Goal: Navigation & Orientation: Find specific page/section

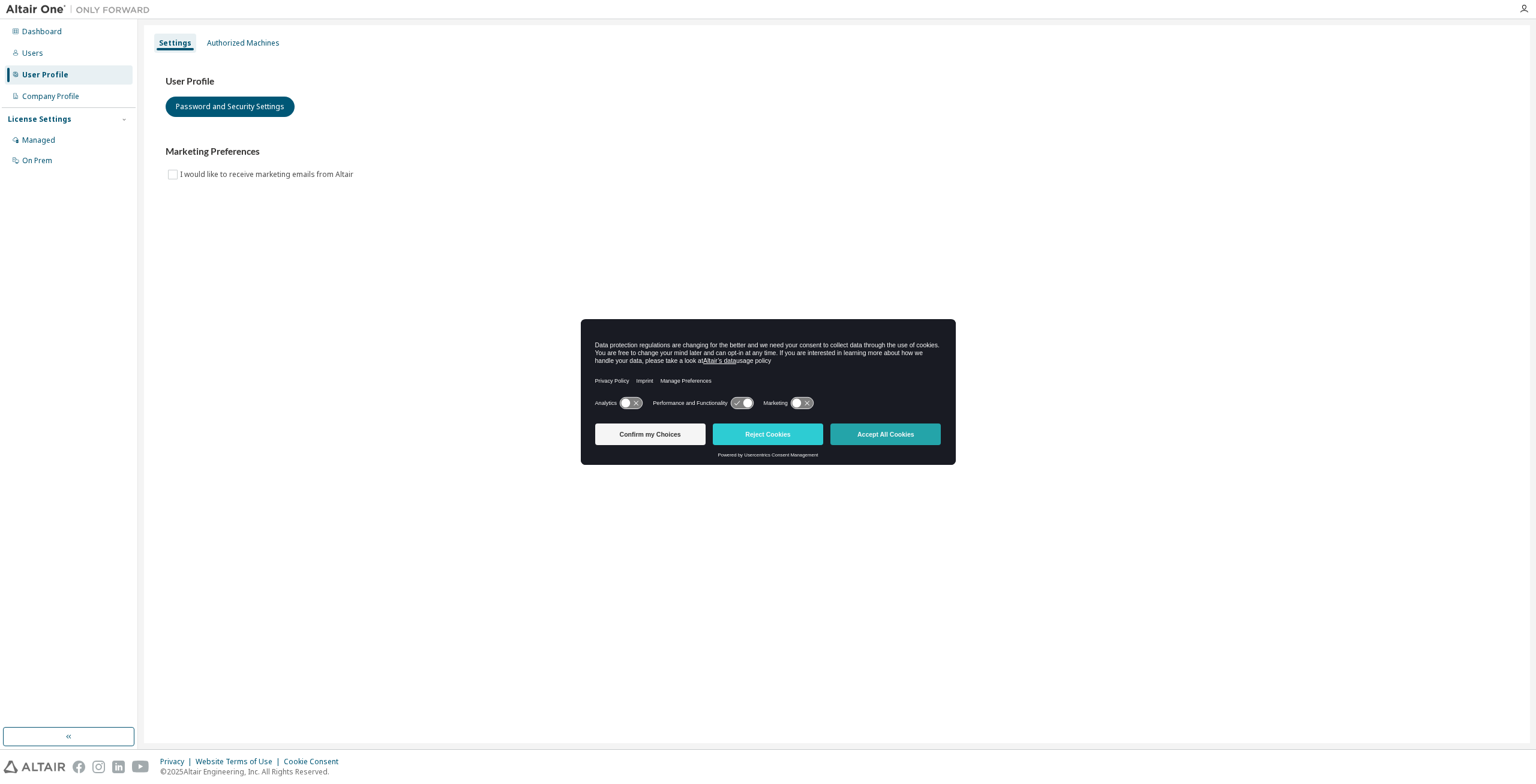
click at [897, 436] on button "Accept All Cookies" at bounding box center [885, 434] width 111 height 21
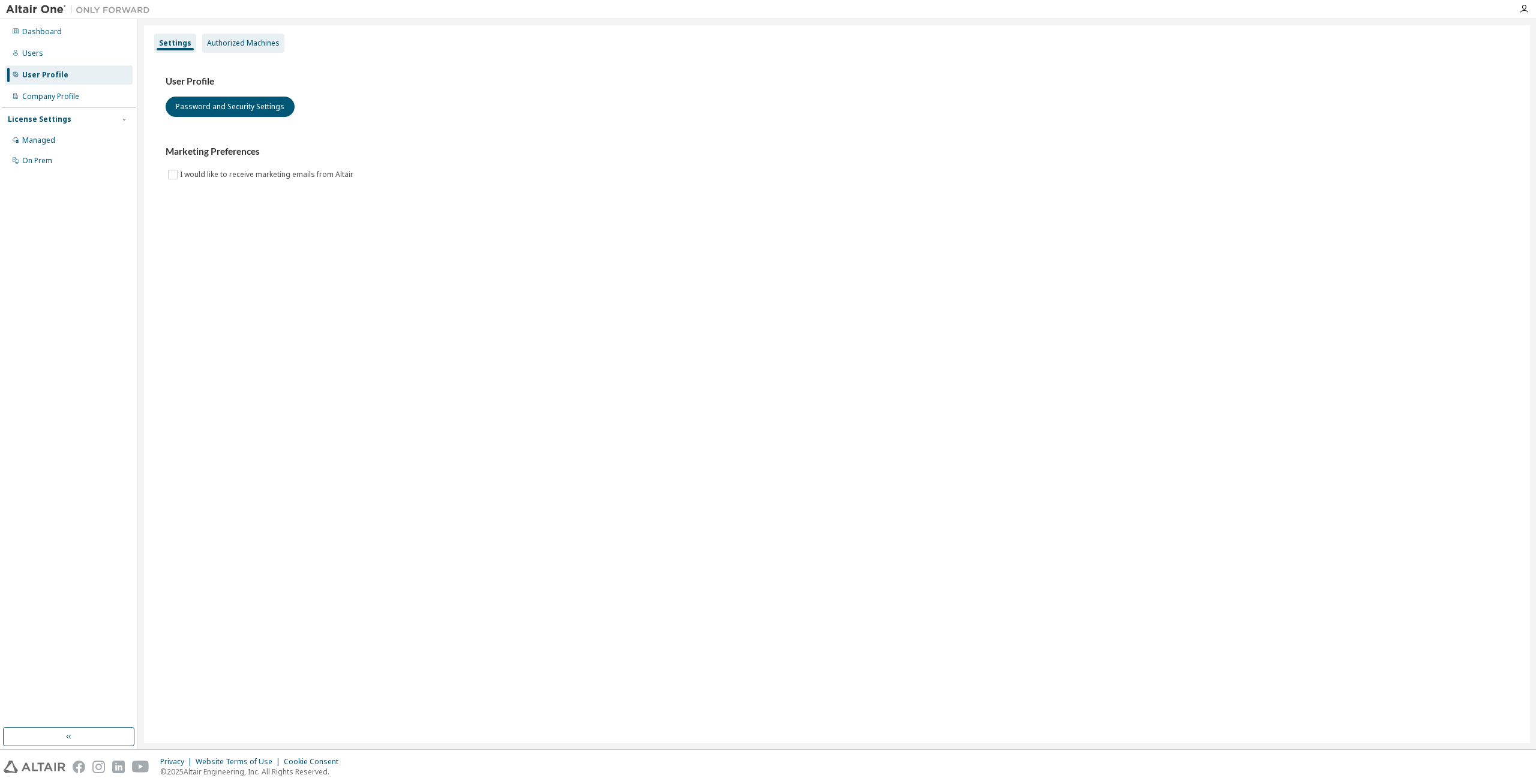
click at [261, 47] on div "Authorized Machines" at bounding box center [243, 43] width 72 height 10
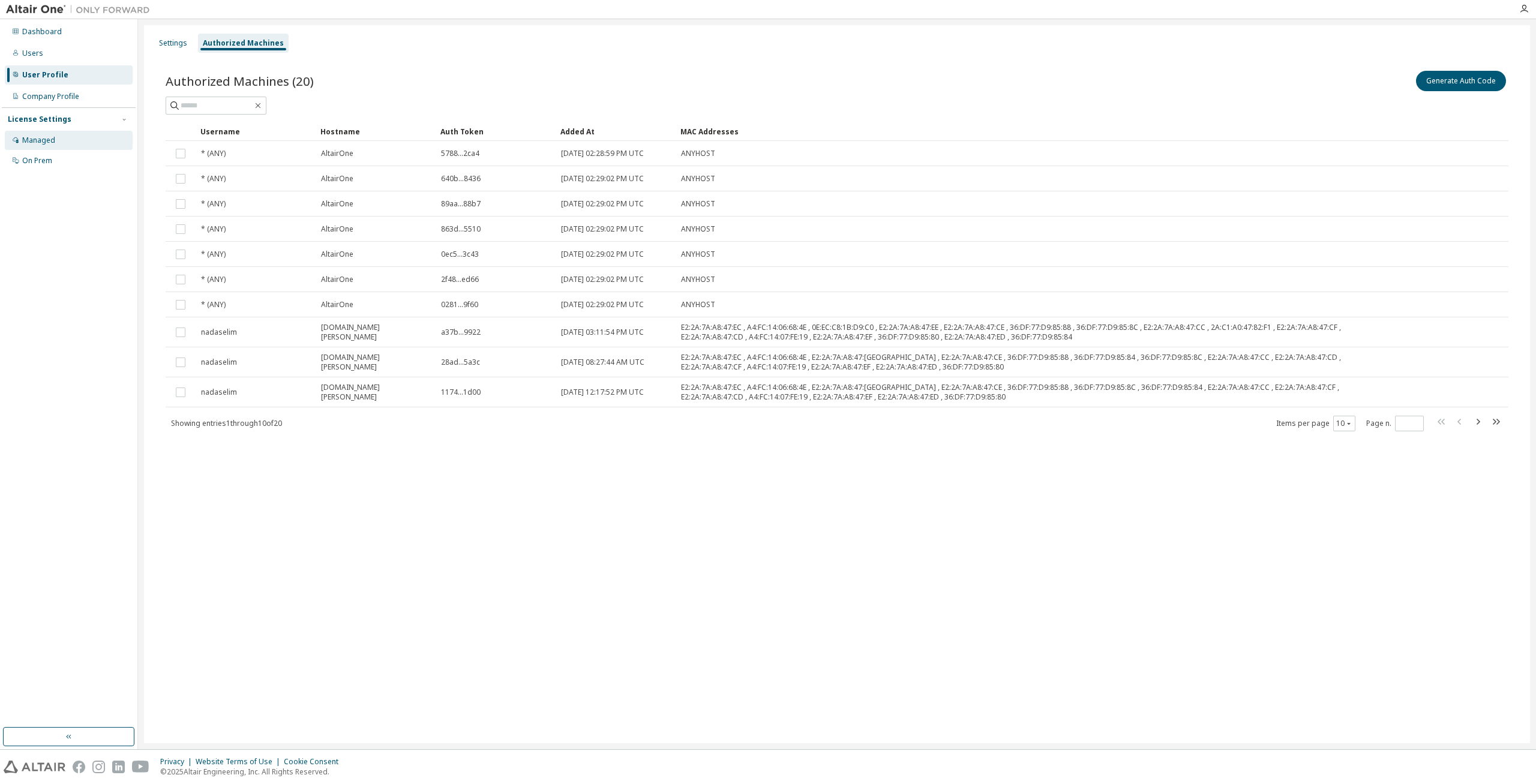
click at [81, 141] on div "Managed" at bounding box center [69, 140] width 128 height 19
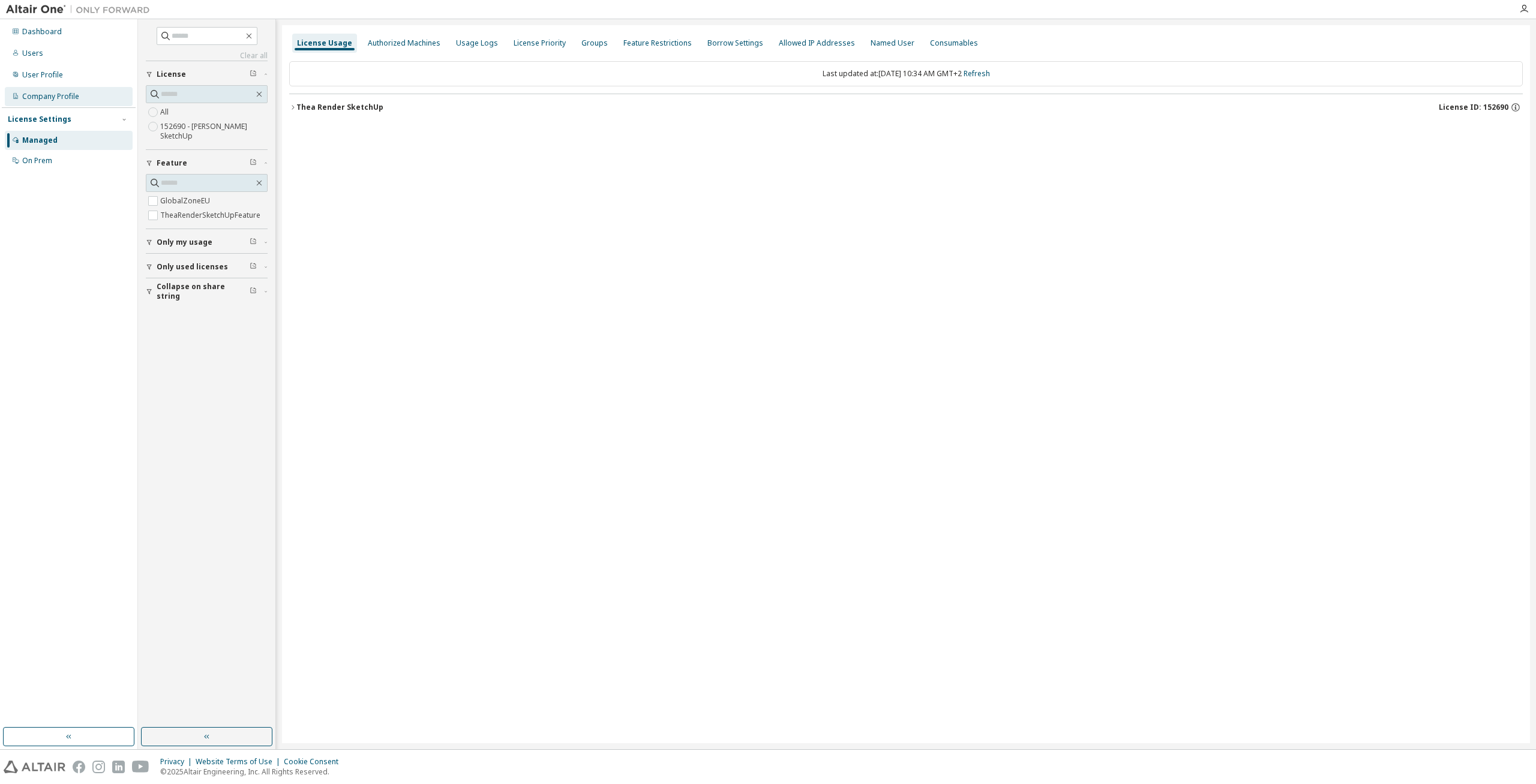
click at [74, 94] on div "Company Profile" at bounding box center [50, 96] width 57 height 10
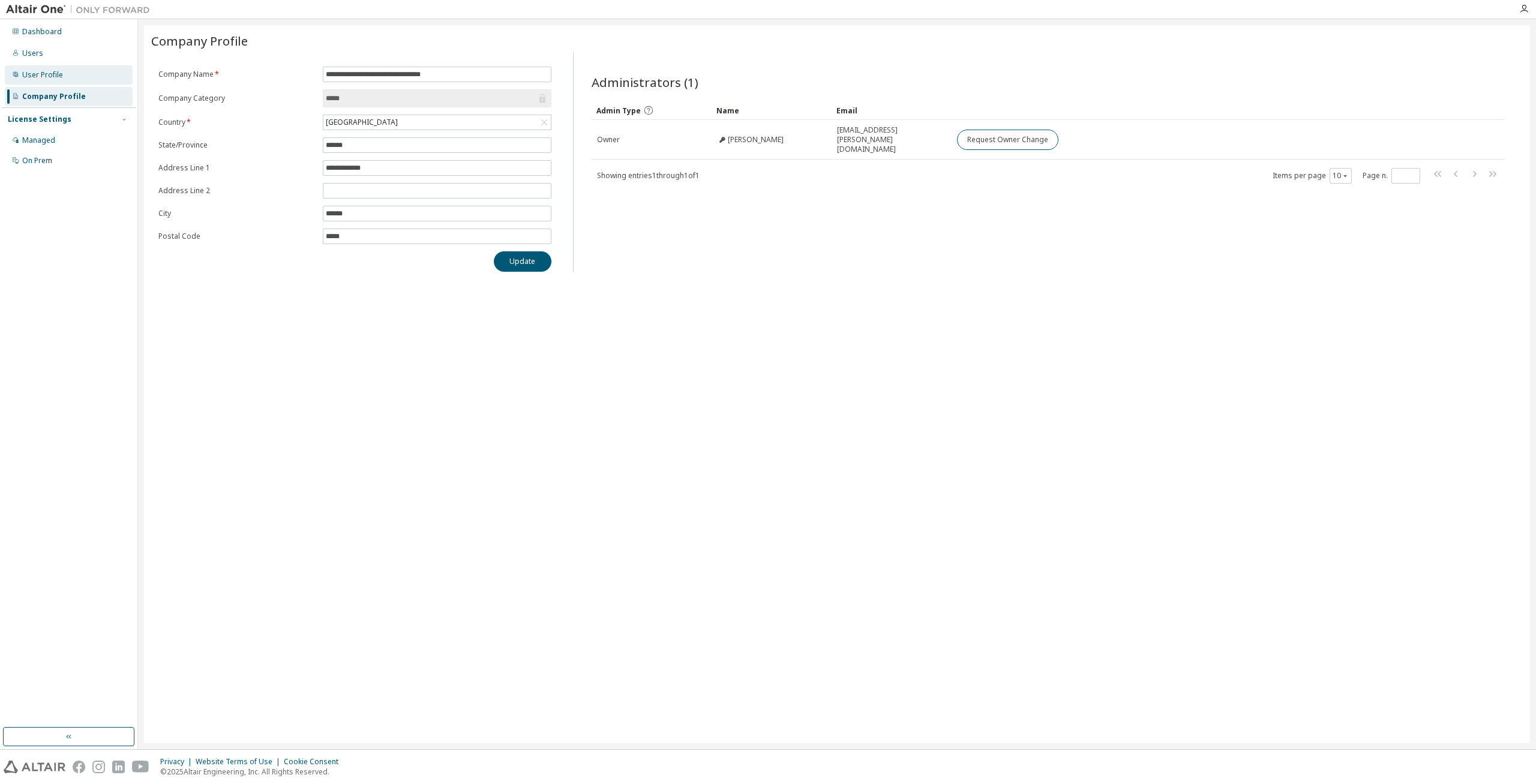
click at [67, 81] on div "User Profile" at bounding box center [69, 75] width 128 height 19
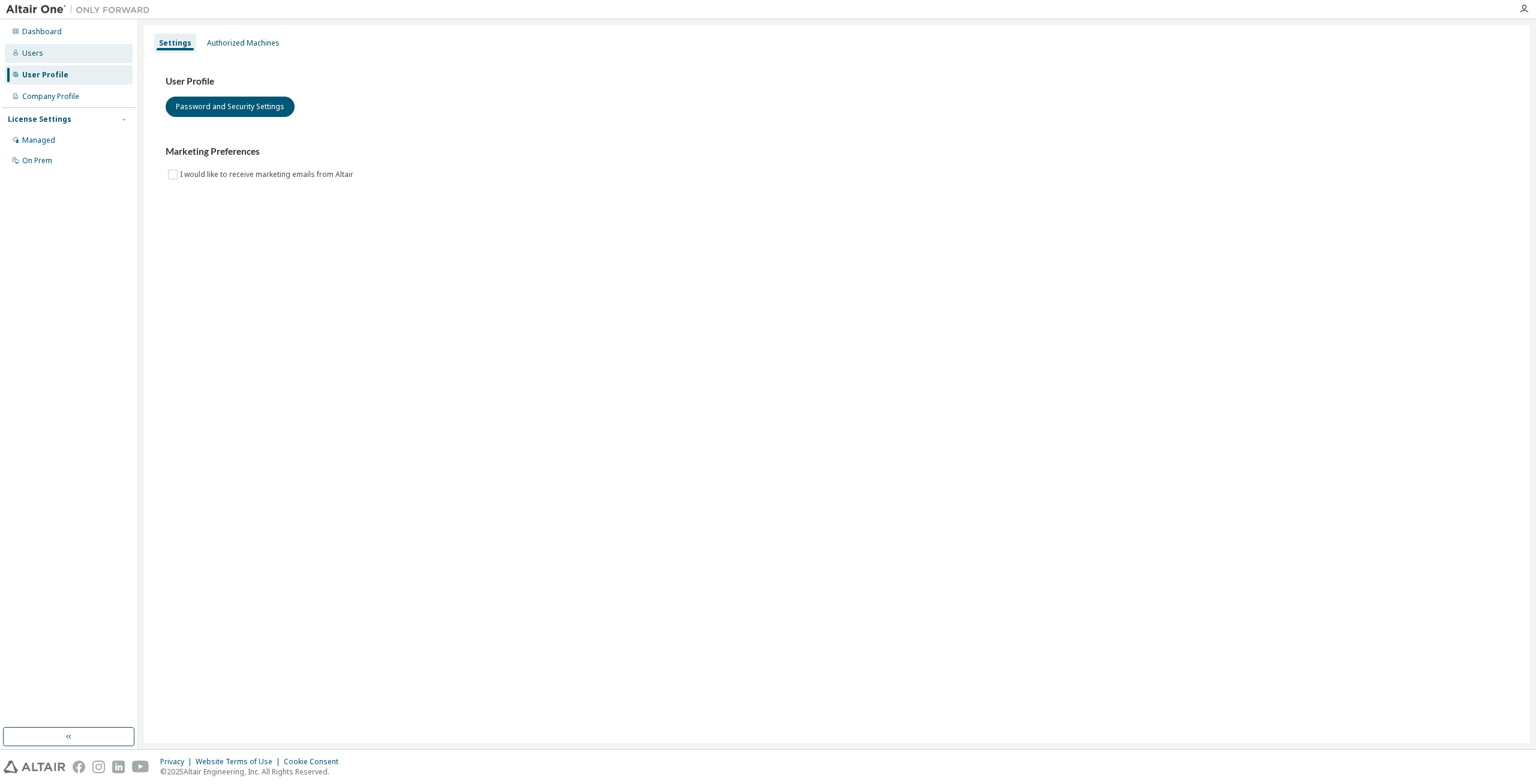
click at [62, 54] on div "Users" at bounding box center [69, 54] width 128 height 19
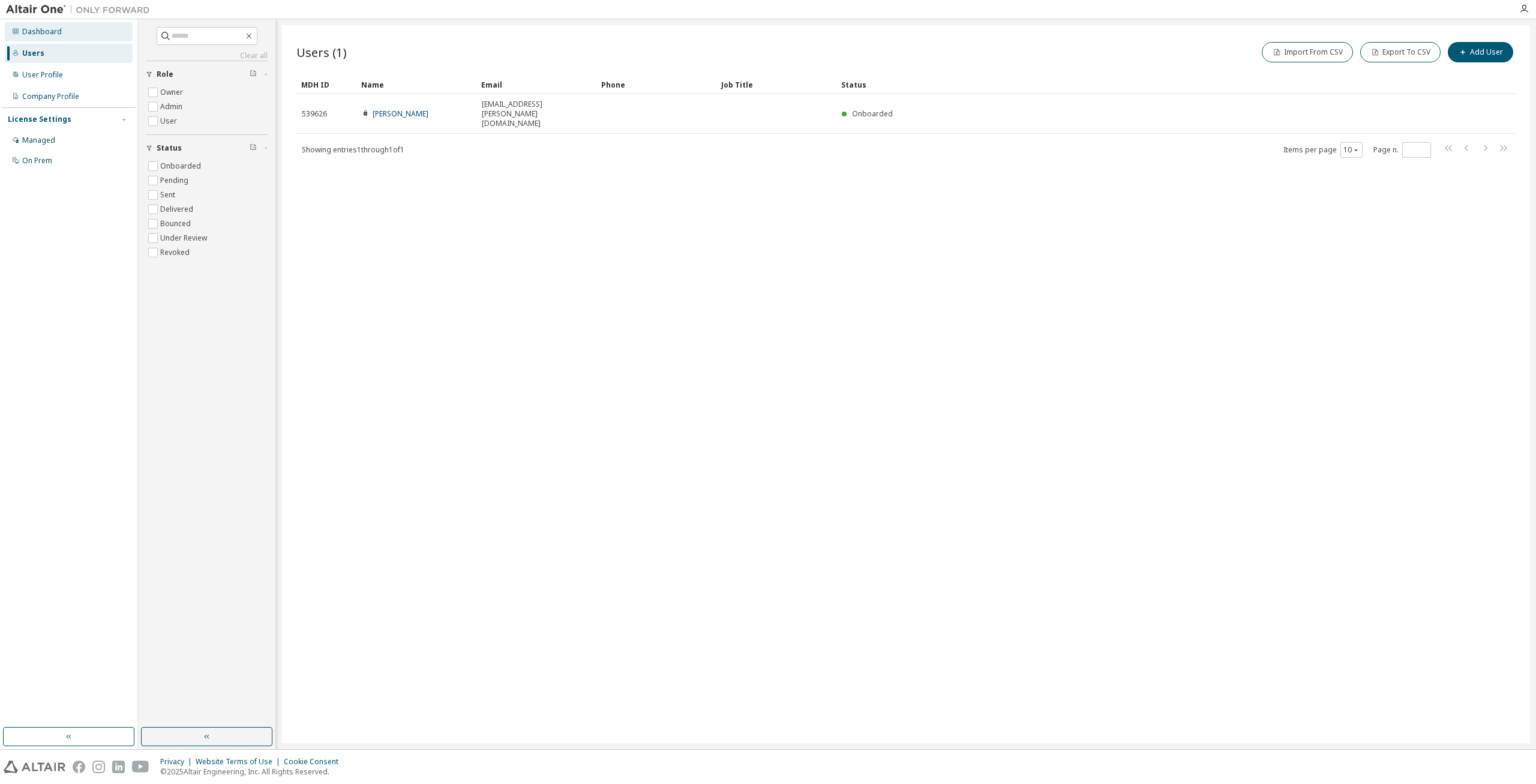
click at [53, 36] on div "Dashboard" at bounding box center [41, 32] width 39 height 10
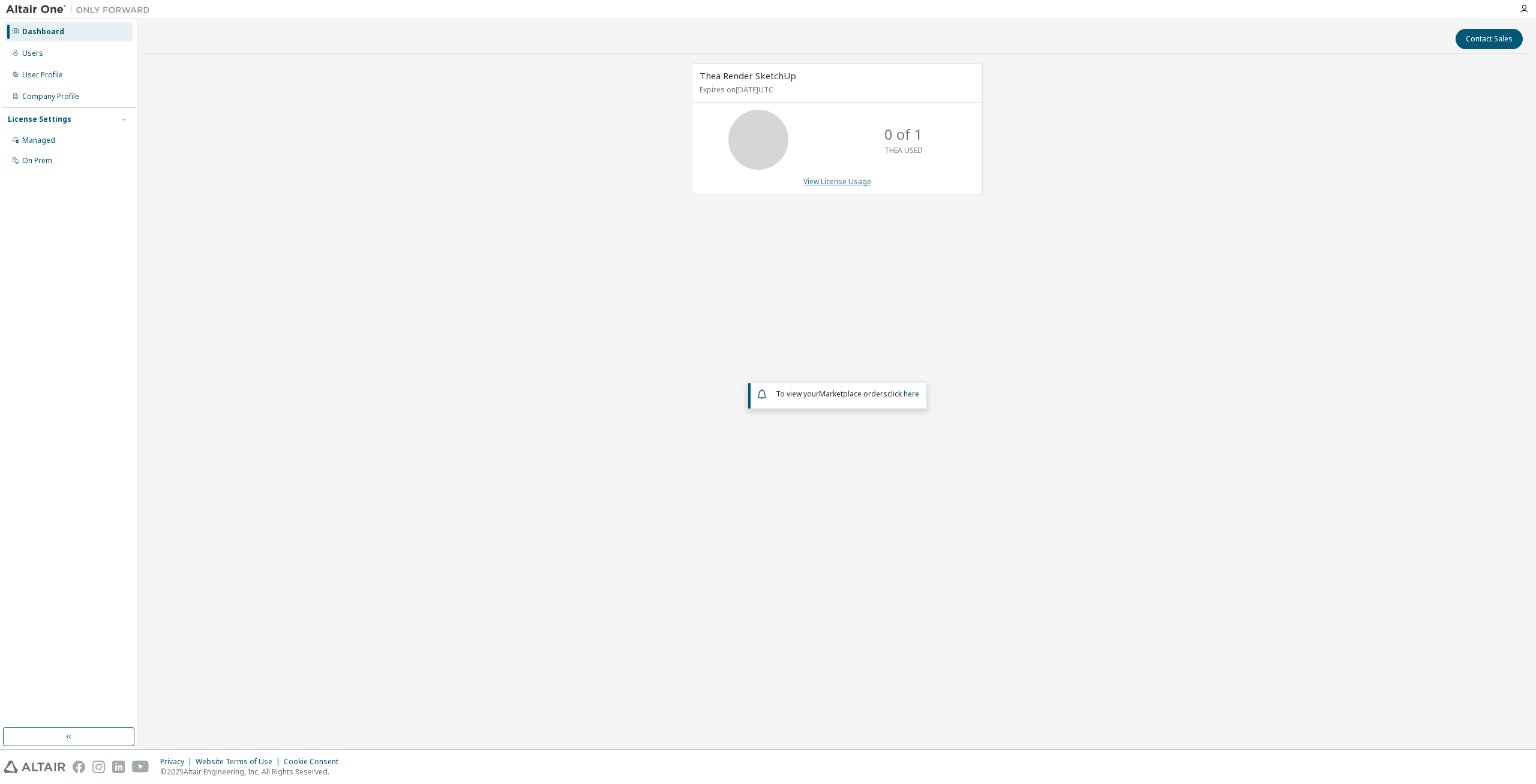
click at [840, 184] on link "View License Usage" at bounding box center [837, 182] width 68 height 10
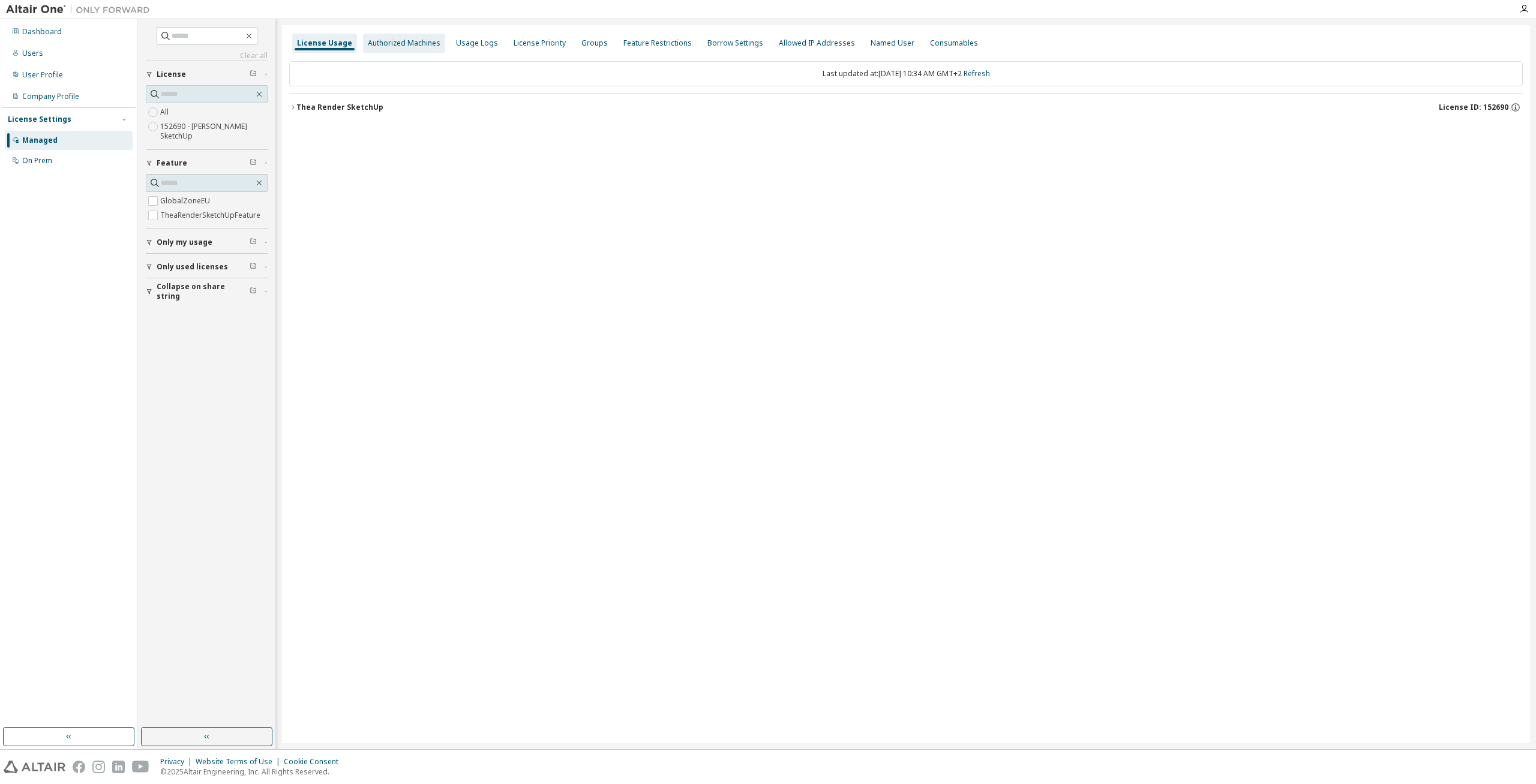
click at [420, 40] on div "Authorized Machines" at bounding box center [404, 43] width 72 height 10
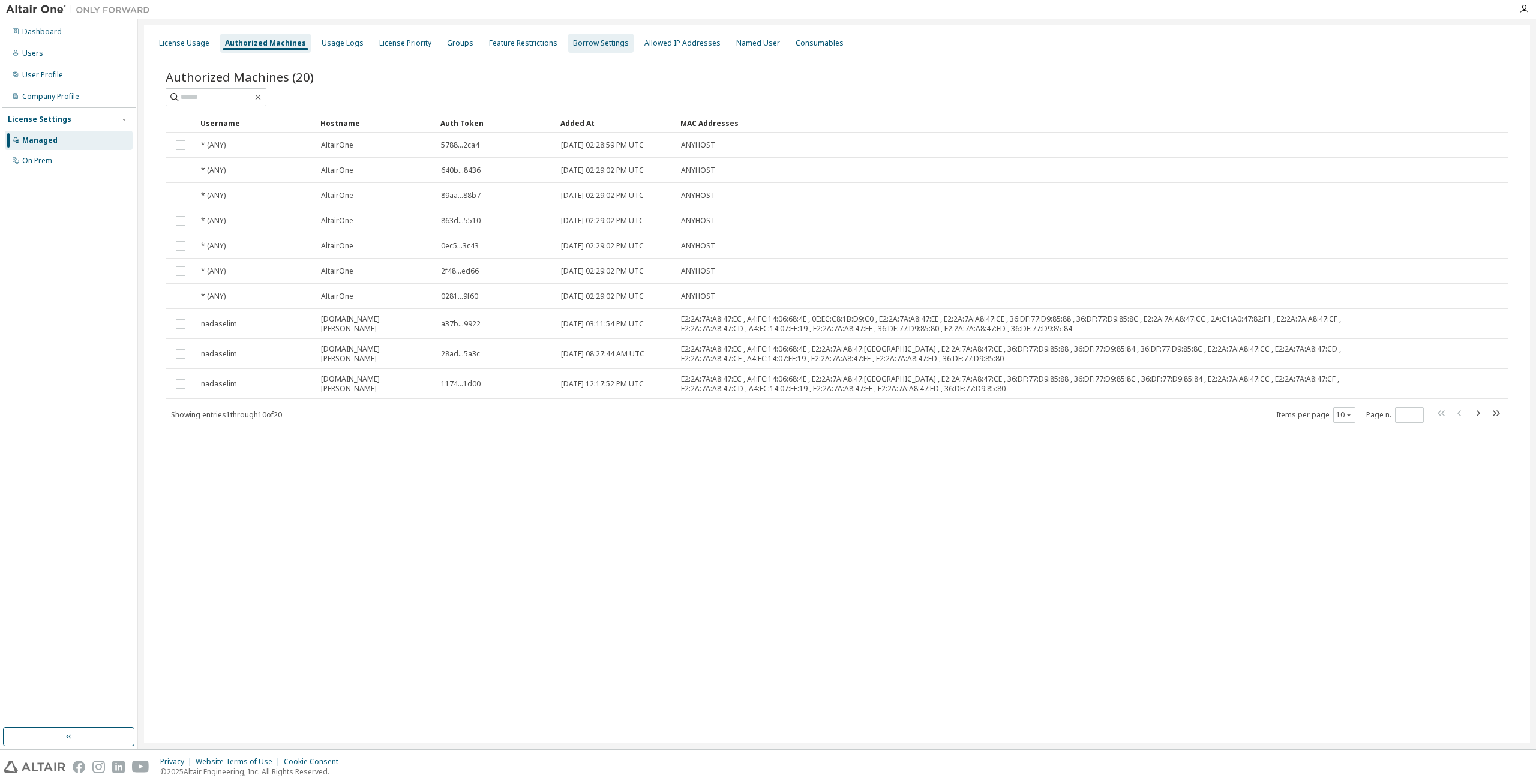
click at [597, 41] on div "Borrow Settings" at bounding box center [601, 43] width 56 height 10
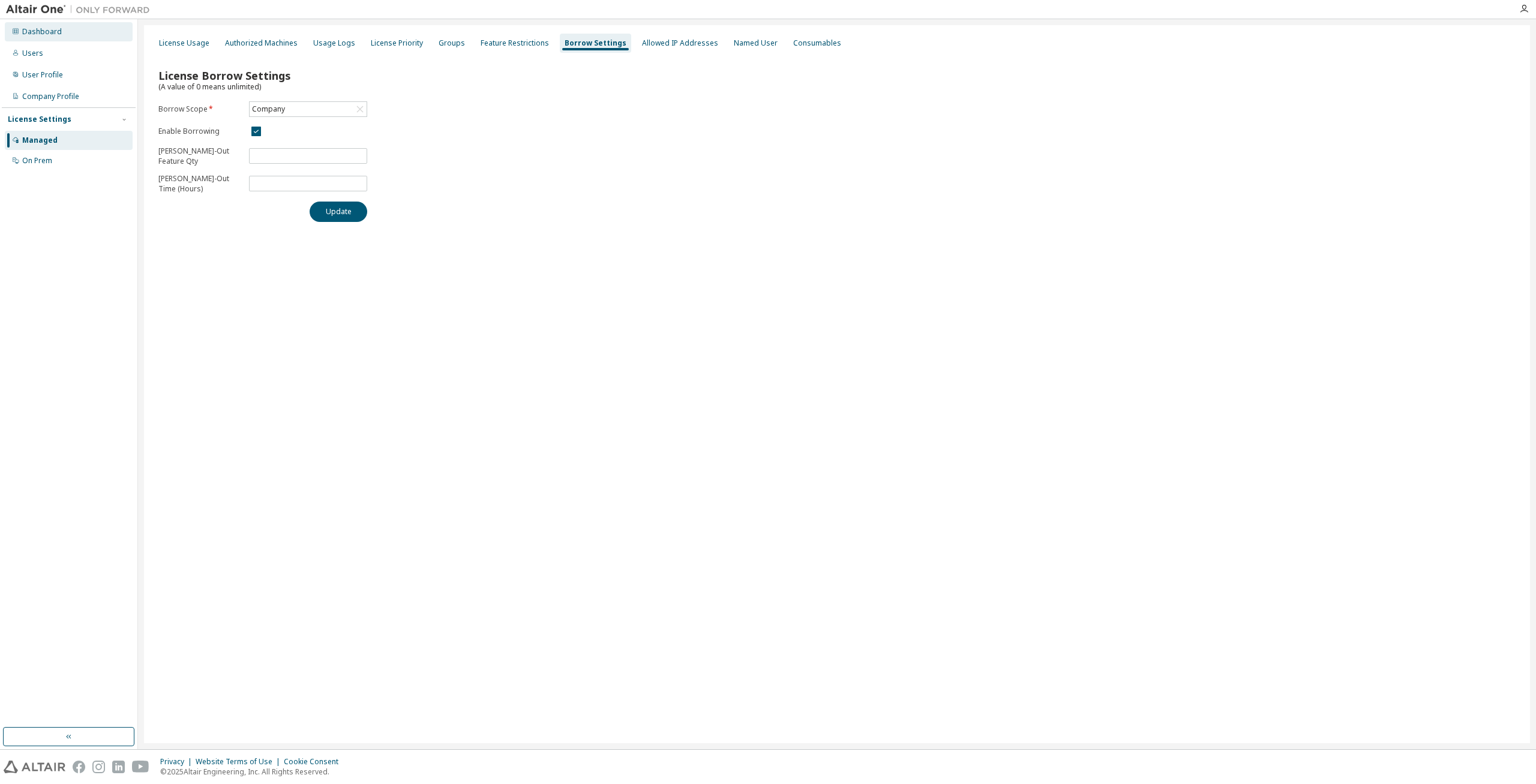
click at [34, 34] on div "Dashboard" at bounding box center [41, 32] width 39 height 10
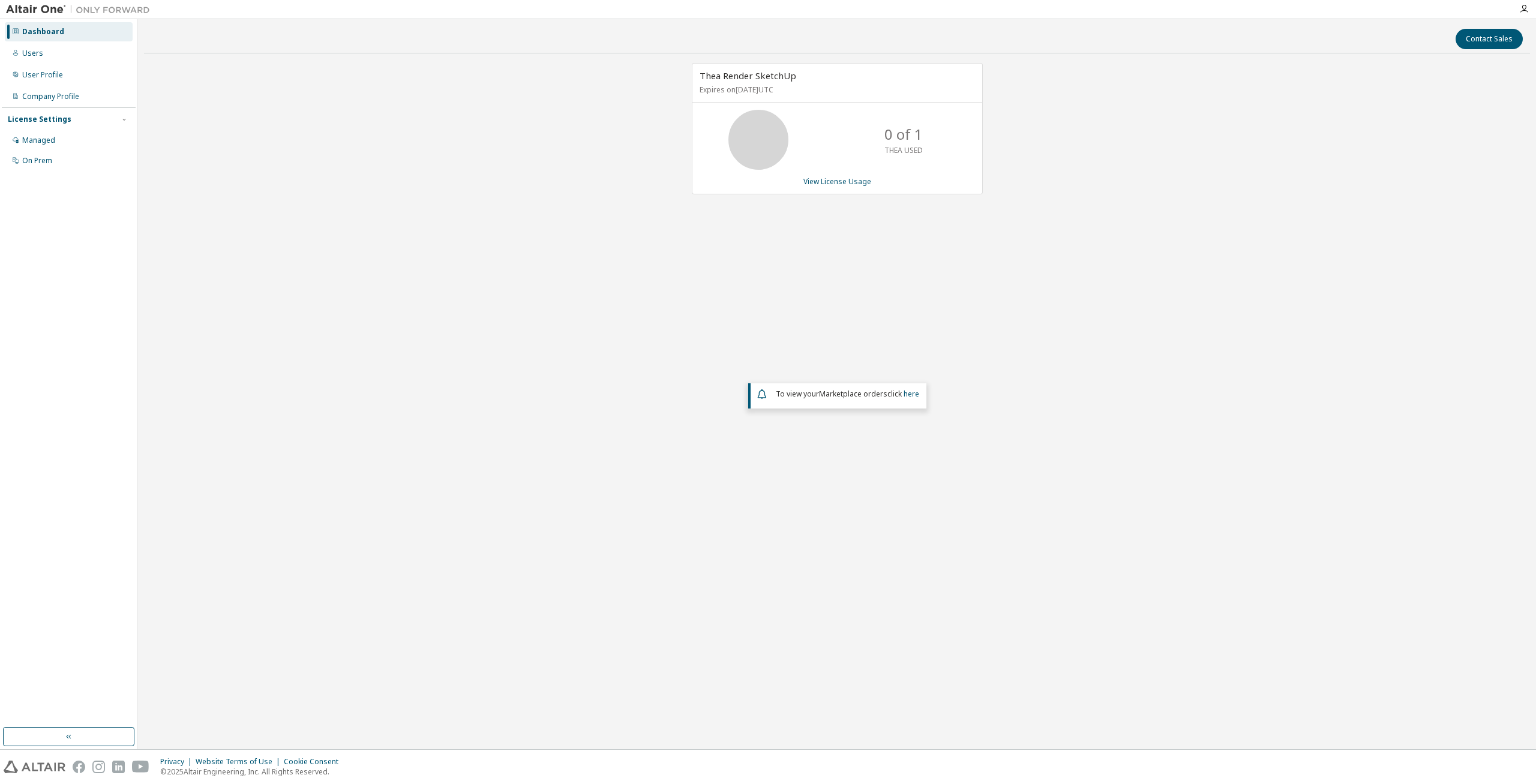
click at [773, 147] on icon at bounding box center [758, 140] width 30 height 30
click at [751, 78] on span "Thea Render SketchUp" at bounding box center [747, 76] width 96 height 12
drag, startPoint x: 796, startPoint y: 92, endPoint x: 732, endPoint y: 92, distance: 64.0
click at [732, 92] on p "Expires on [DATE] UTC" at bounding box center [835, 90] width 272 height 10
click at [44, 759] on div "Privacy Website Terms of Use Cookie Consent © 2025 Altair Engineering, Inc. All…" at bounding box center [768, 767] width 1536 height 34
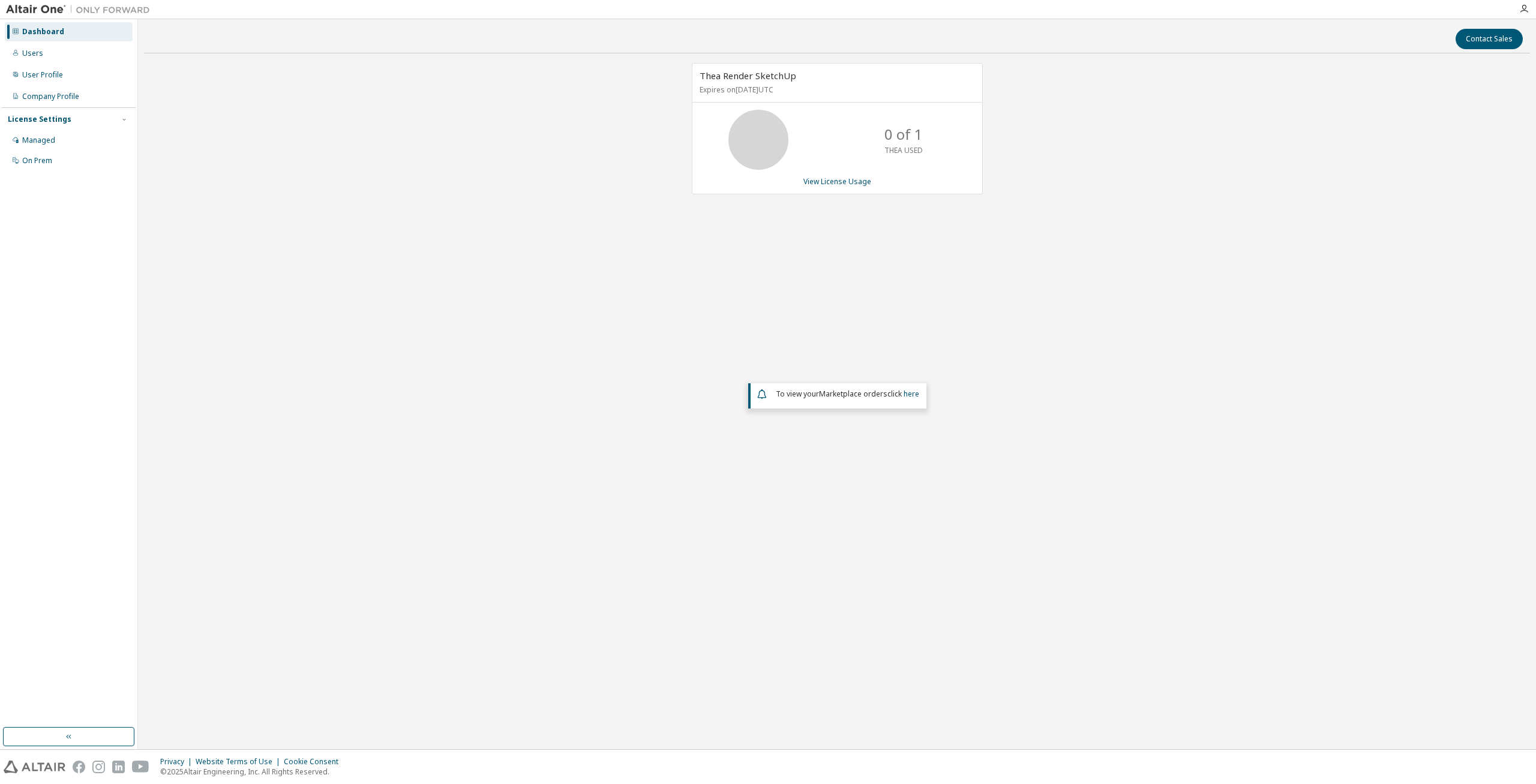
click at [743, 133] on icon at bounding box center [758, 140] width 30 height 30
click at [849, 179] on link "View License Usage" at bounding box center [837, 182] width 68 height 10
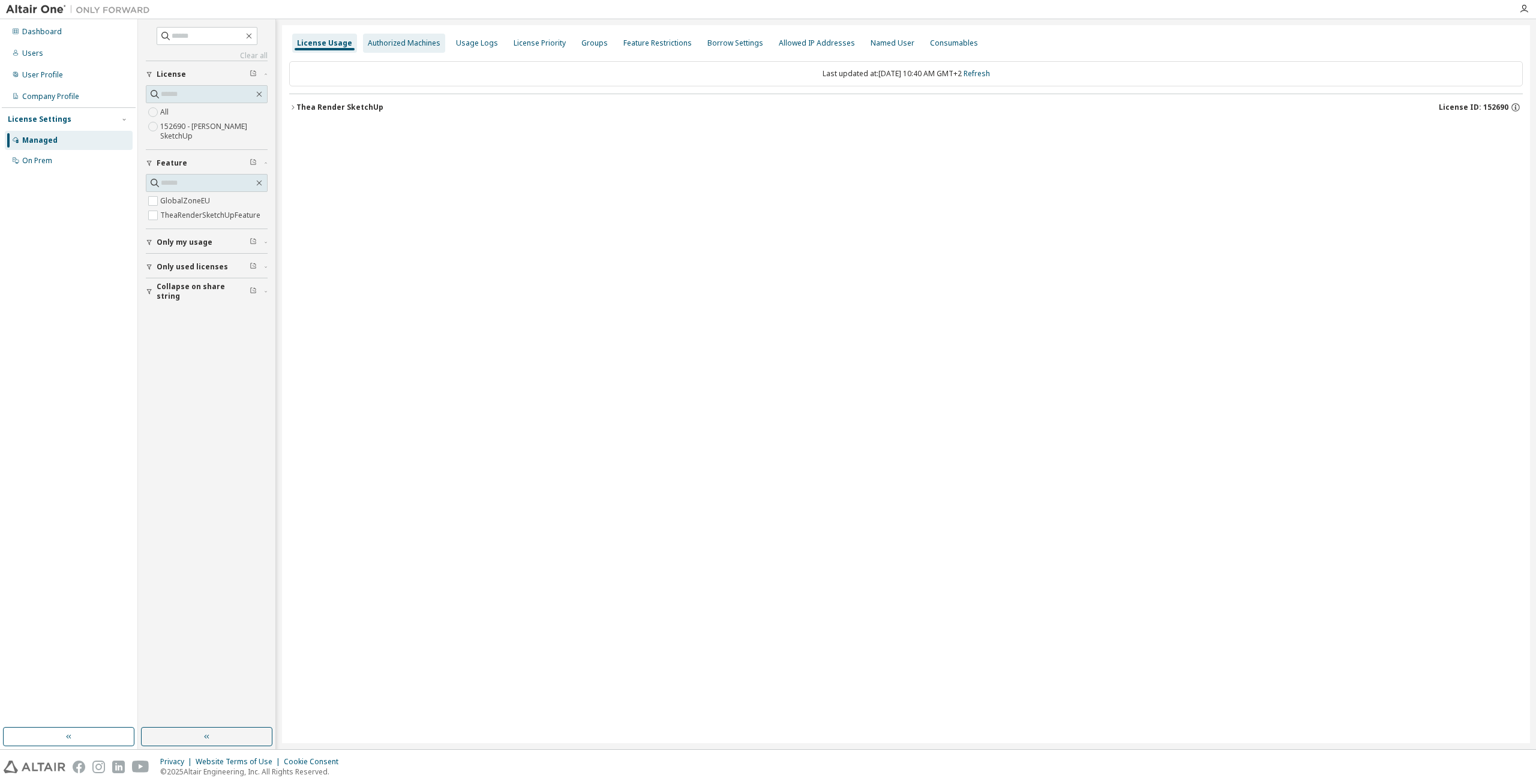
click at [391, 48] on div "Authorized Machines" at bounding box center [403, 43] width 82 height 19
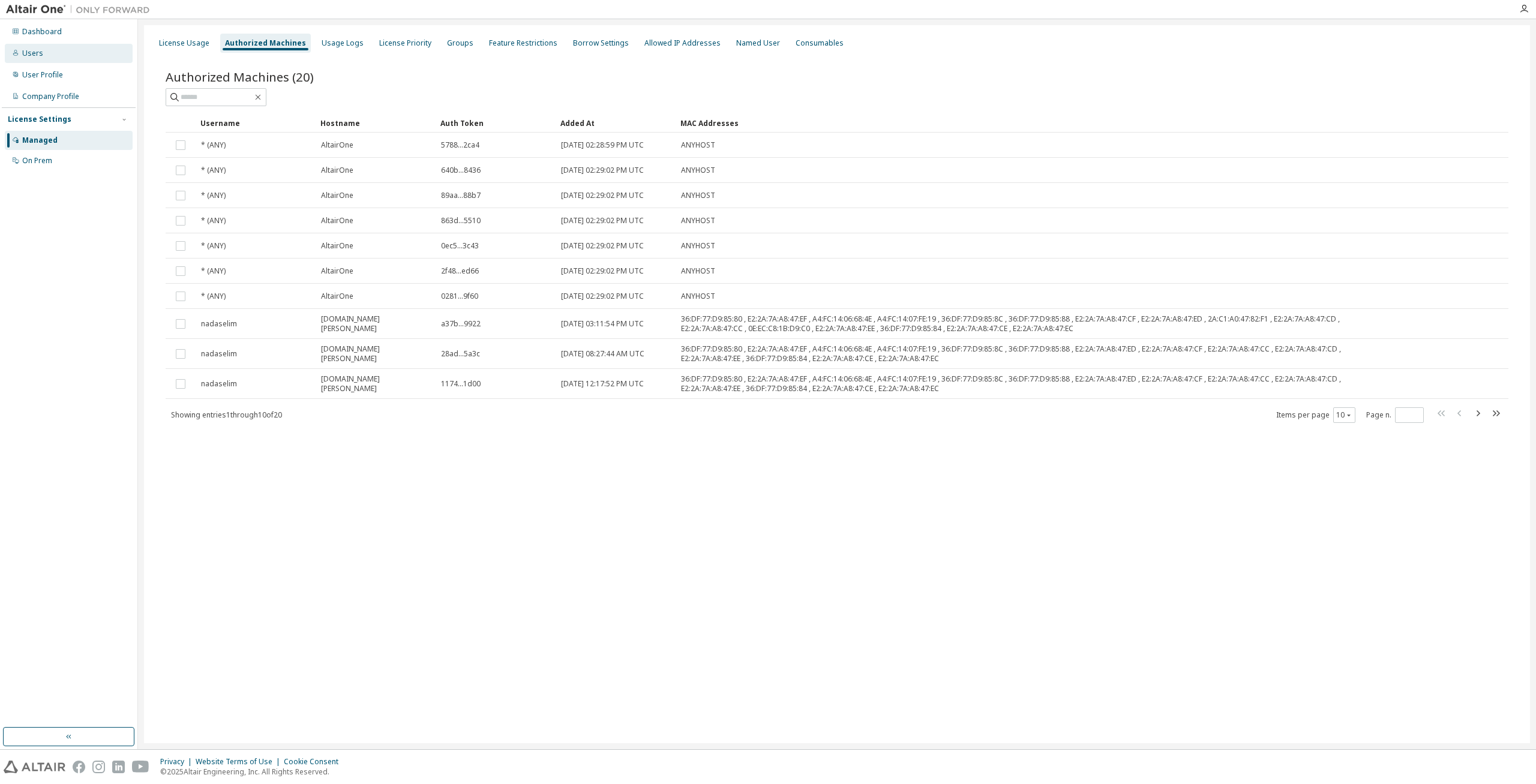
click at [45, 49] on div "Users" at bounding box center [69, 54] width 128 height 19
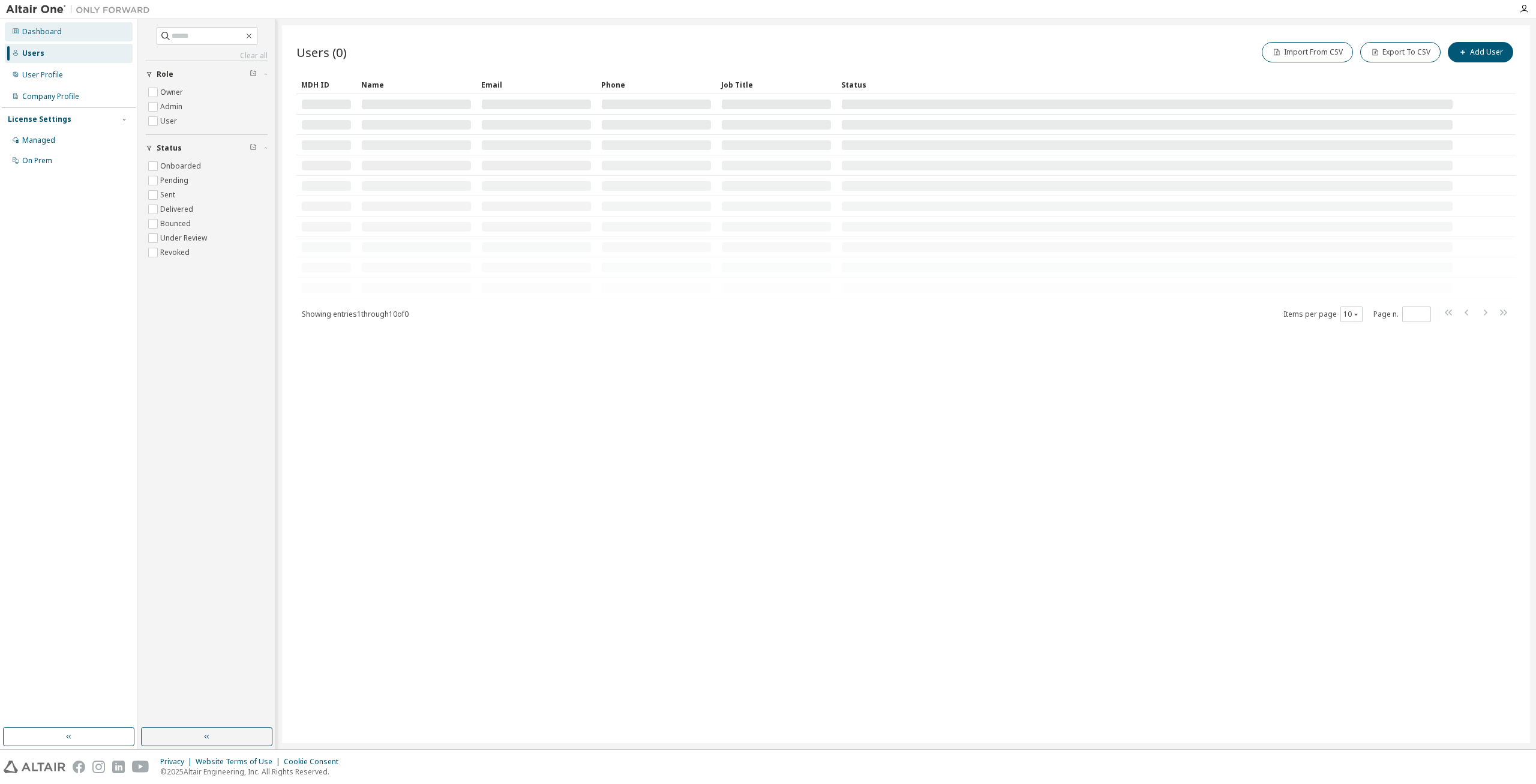
click at [48, 30] on div "Dashboard" at bounding box center [41, 32] width 39 height 10
